Goal: Transaction & Acquisition: Purchase product/service

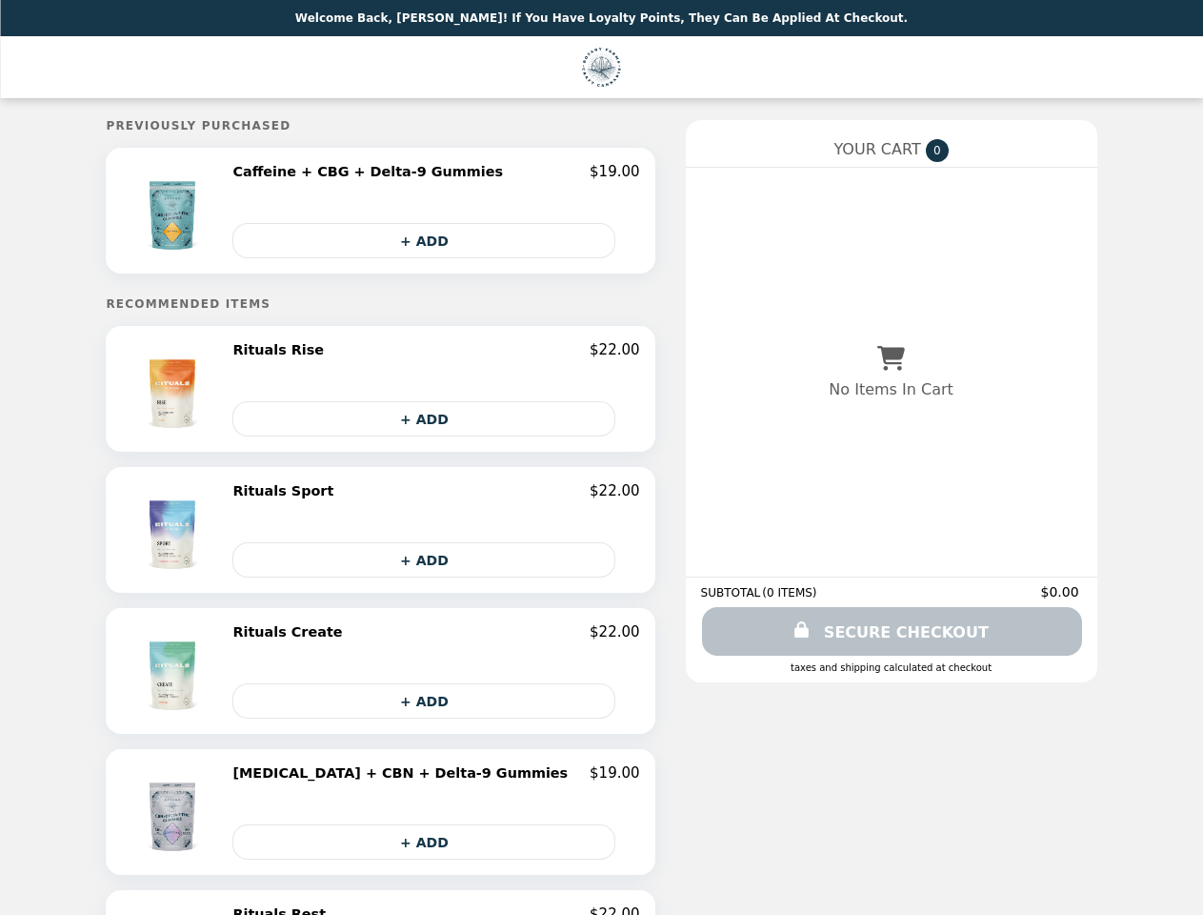
select select "**********"
click at [212, 212] on img at bounding box center [175, 210] width 100 height 95
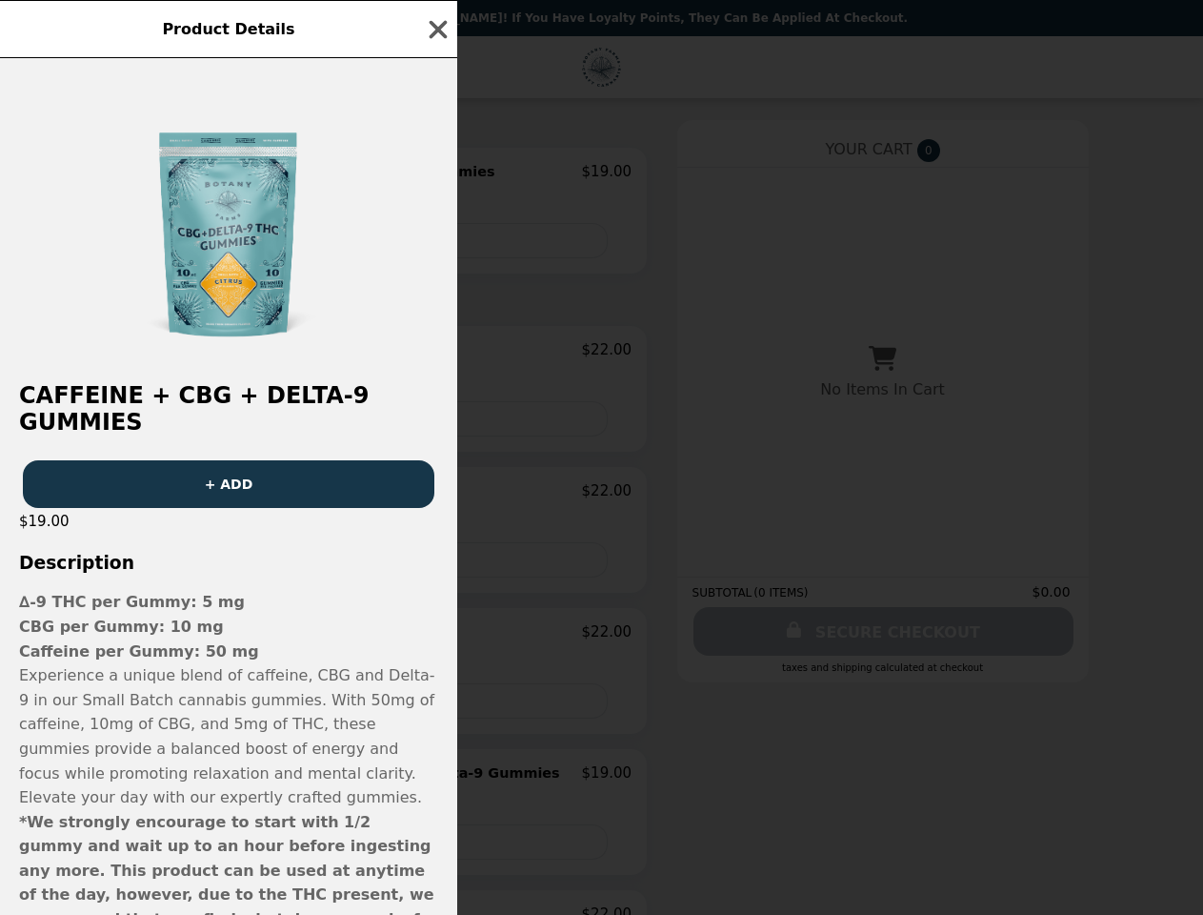
click at [436, 174] on div "Product Details Caffeine + CBG + Delta-9 Gummies + ADD $19.00 Description ∆-9 T…" at bounding box center [601, 457] width 1203 height 915
click at [436, 242] on div at bounding box center [228, 210] width 457 height 305
click at [212, 392] on h2 "Caffeine + CBG + Delta-9 Gummies" at bounding box center [228, 408] width 457 height 53
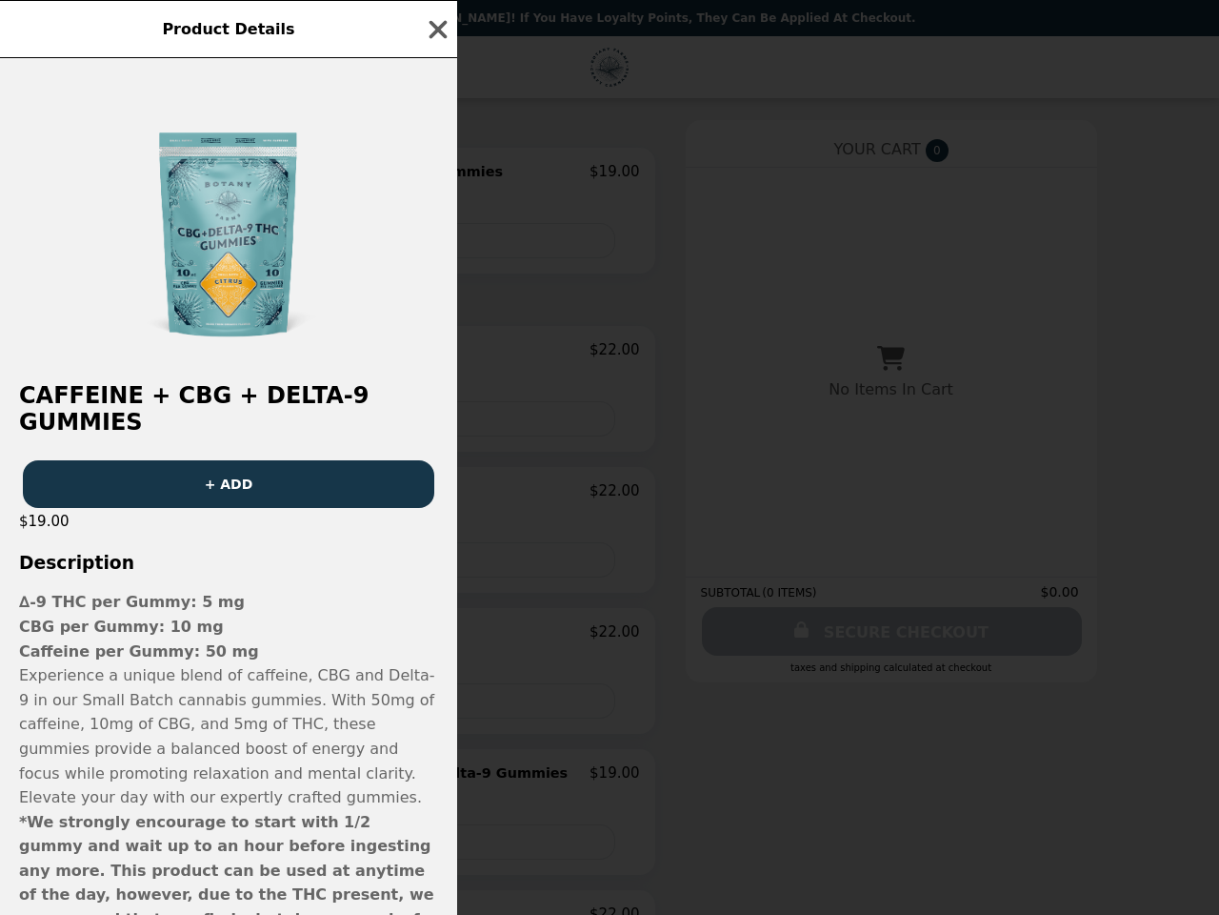
click at [436, 354] on div at bounding box center [228, 210] width 457 height 305
click at [436, 422] on div "Caffeine + CBG + Delta-9 Gummies + ADD $19.00 Description ∆-9 THC per Gummy: 5 …" at bounding box center [228, 486] width 457 height 856
click at [212, 533] on div "Product Details Caffeine + CBG + Delta-9 Gummies + ADD $19.00 Description ∆-9 T…" at bounding box center [609, 457] width 1219 height 915
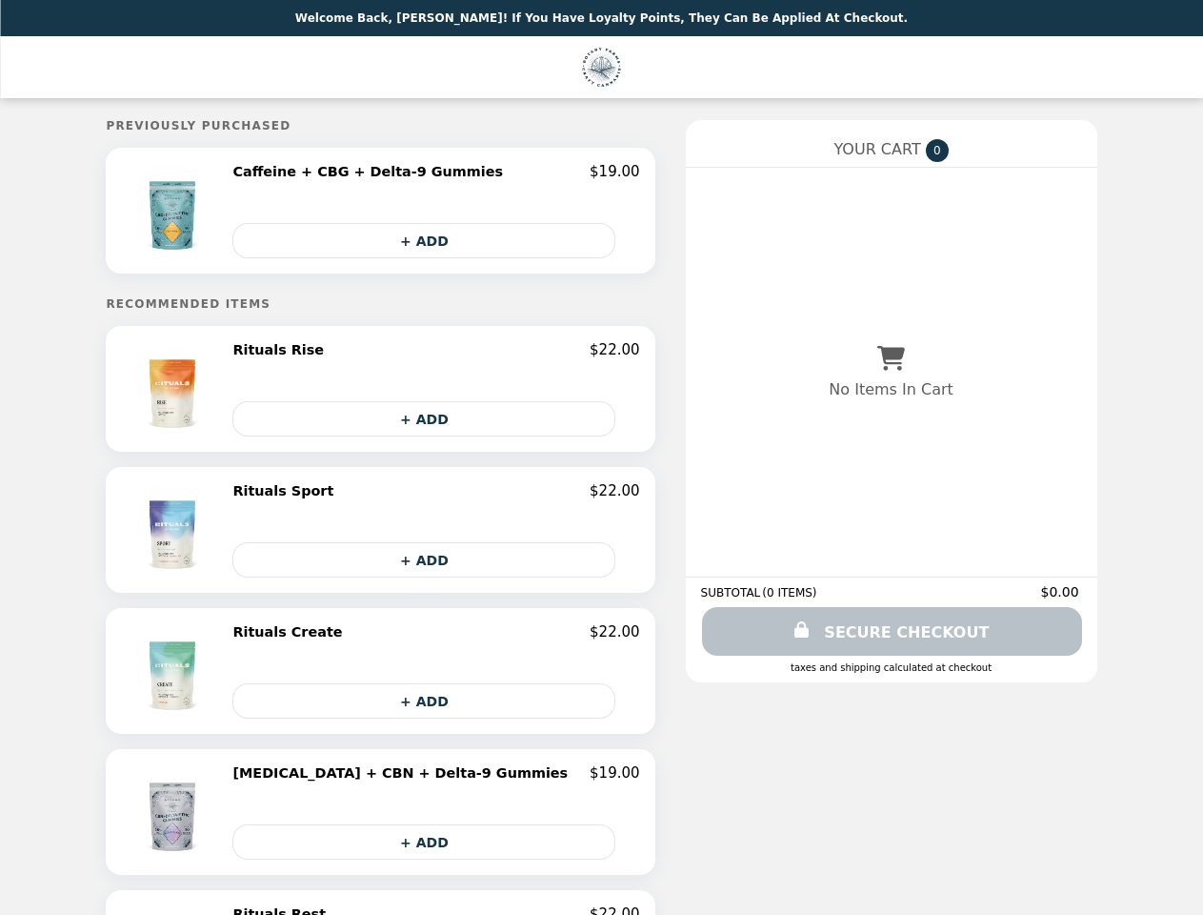
click at [436, 495] on div "Rituals Sport $22.00" at bounding box center [435, 490] width 407 height 17
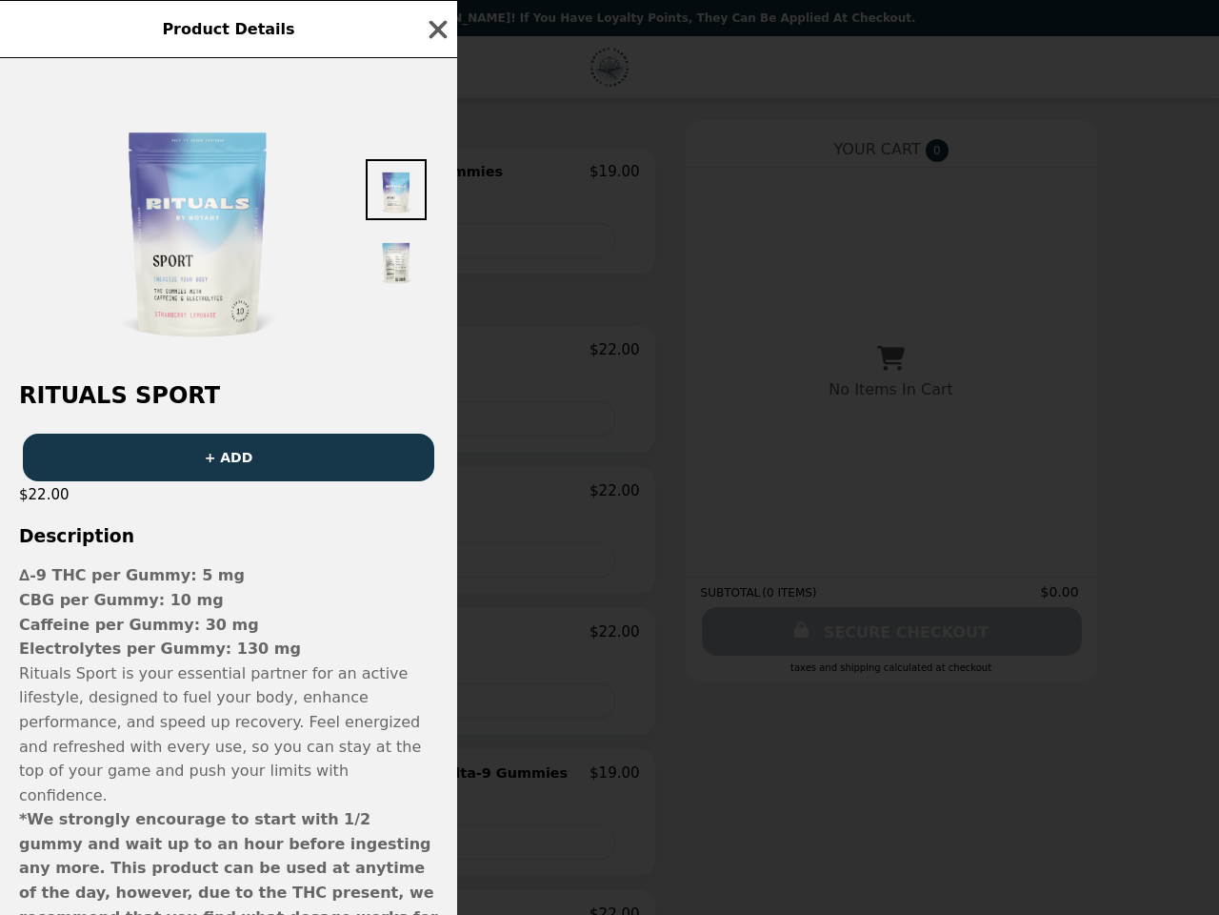
click at [436, 563] on div "Product Details Rituals Sport + ADD $22.00 Description ∆-9 THC per Gummy: 5 mg …" at bounding box center [609, 457] width 1219 height 915
click at [212, 674] on p "Rituals Sport is your essential partner for an active lifestyle, designed to fu…" at bounding box center [228, 734] width 419 height 147
